Goal: Find specific page/section: Find specific page/section

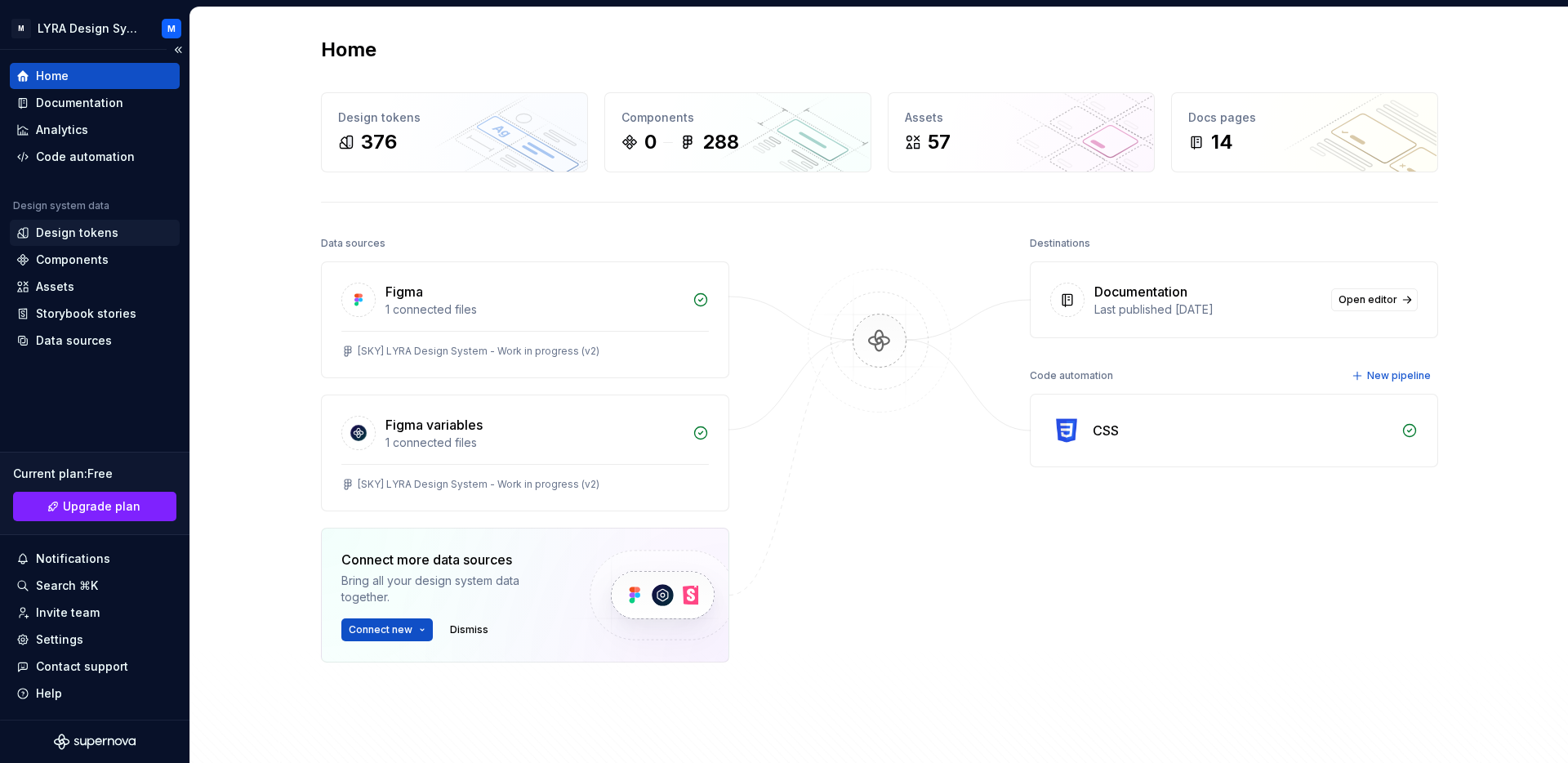
click at [66, 237] on div "Design tokens" at bounding box center [76, 232] width 82 height 16
